Goal: Obtain resource: Obtain resource

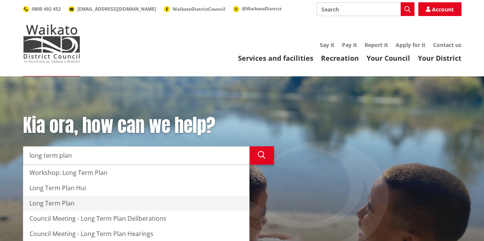
click at [47, 202] on div "Long Term Plan" at bounding box center [136, 203] width 226 height 15
click at [58, 200] on div "Long Term Plan" at bounding box center [136, 203] width 226 height 15
click at [50, 203] on div "Long Term Plan" at bounding box center [136, 203] width 226 height 15
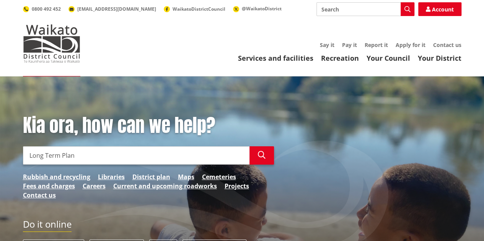
type input "Long Term Plan"
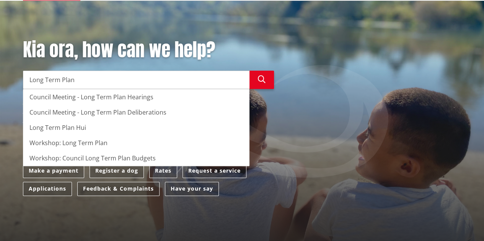
scroll to position [76, 0]
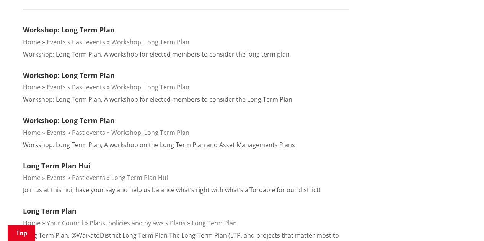
scroll to position [306, 0]
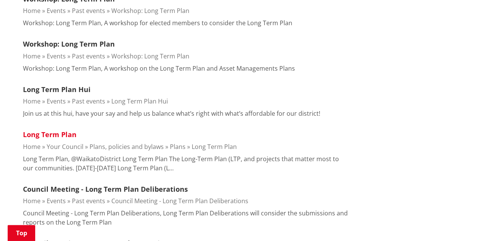
click at [47, 133] on link "Long Term Plan" at bounding box center [50, 134] width 54 height 9
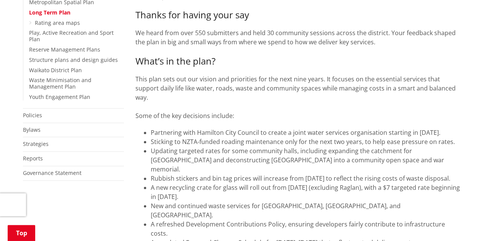
scroll to position [191, 0]
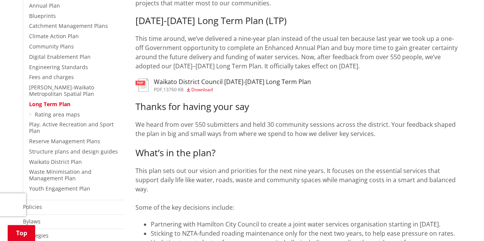
click at [207, 91] on span "Download" at bounding box center [201, 89] width 21 height 6
